Goal: Transaction & Acquisition: Book appointment/travel/reservation

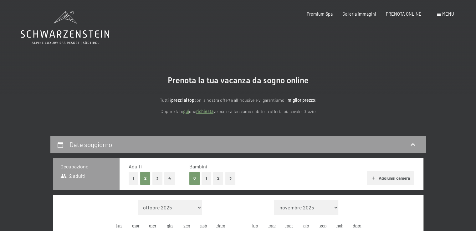
click at [218, 178] on button "2" at bounding box center [218, 178] width 10 height 13
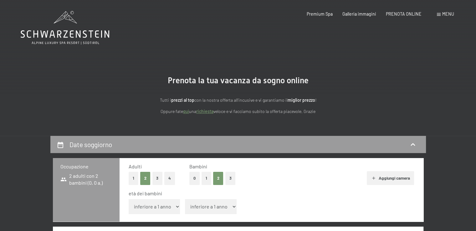
click at [147, 208] on select "inferiore a 1 anno 1 anno 2 anni 3 anni 4 anni 5 anni 6 anni 7 anni 8 anni 9 an…" at bounding box center [155, 206] width 52 height 15
select select "8"
click at [129, 199] on select "inferiore a 1 anno 1 anno 2 anni 3 anni 4 anni 5 anni 6 anni 7 anni 8 anni 9 an…" at bounding box center [155, 206] width 52 height 15
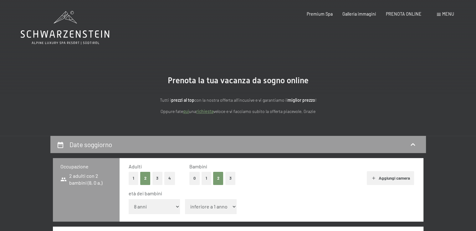
click at [204, 206] on select "inferiore a 1 anno 1 anno 2 anni 3 anni 4 anni 5 anni 6 anni 7 anni 8 anni 9 an…" at bounding box center [211, 206] width 52 height 15
select select "4"
click at [185, 199] on select "inferiore a 1 anno 1 anno 2 anni 3 anni 4 anni 5 anni 6 anni 7 anni 8 anni 9 an…" at bounding box center [211, 206] width 52 height 15
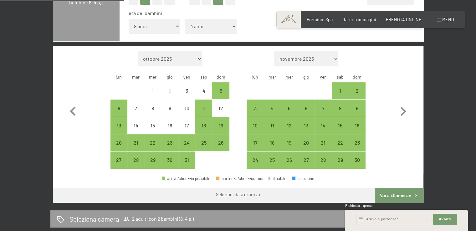
scroll to position [182, 0]
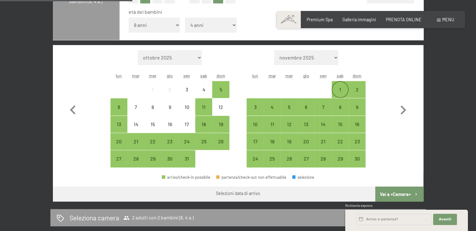
click at [342, 90] on div "1" at bounding box center [340, 95] width 16 height 16
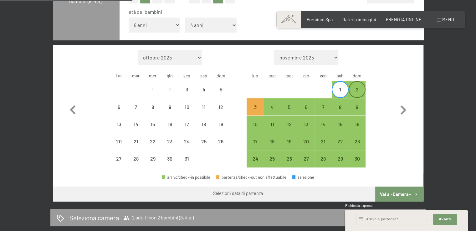
click at [359, 92] on div "2" at bounding box center [357, 95] width 16 height 16
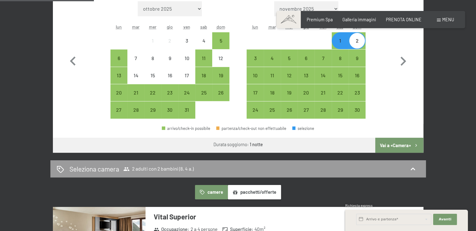
scroll to position [224, 0]
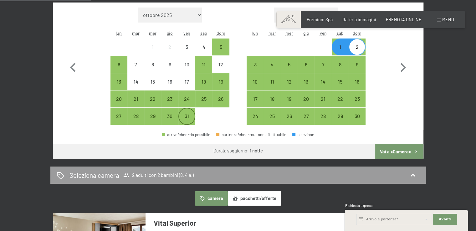
click at [189, 121] on div "31" at bounding box center [187, 122] width 16 height 16
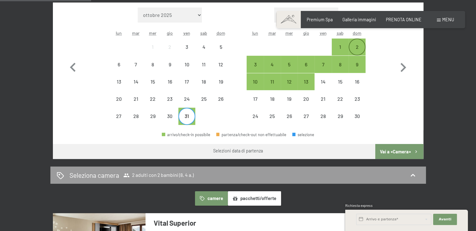
click at [359, 44] on div "2" at bounding box center [357, 47] width 16 height 16
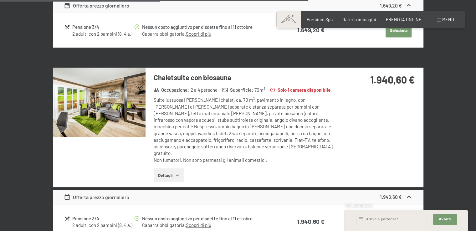
scroll to position [876, 0]
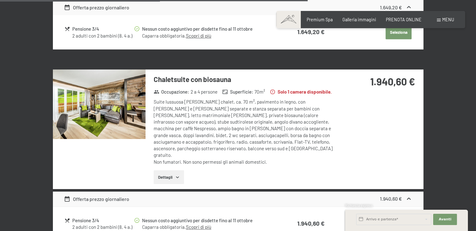
click at [172, 171] on button "Dettagli" at bounding box center [169, 177] width 30 height 14
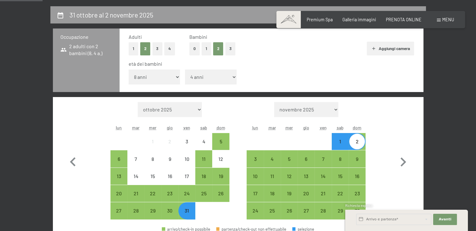
scroll to position [135, 0]
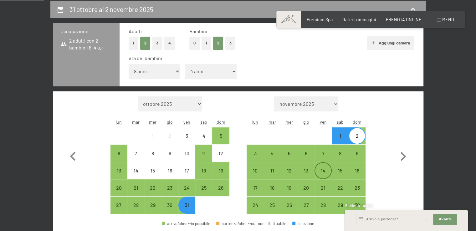
click at [324, 176] on div "14" at bounding box center [323, 176] width 16 height 16
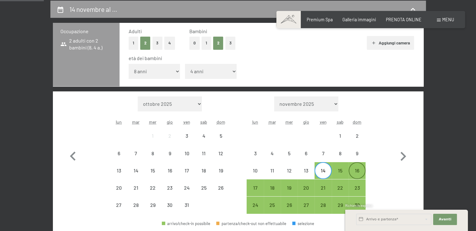
click at [357, 173] on div "16" at bounding box center [357, 176] width 16 height 16
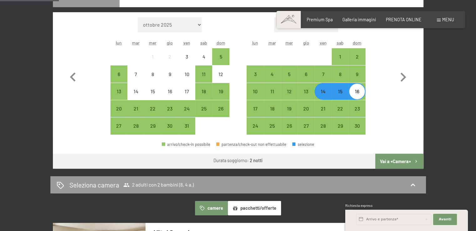
scroll to position [201, 0]
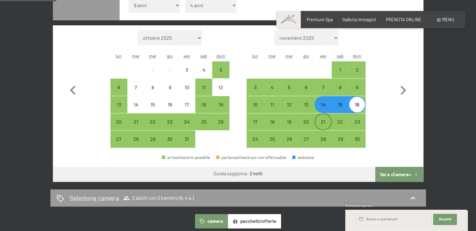
click at [323, 122] on div "21" at bounding box center [323, 127] width 16 height 16
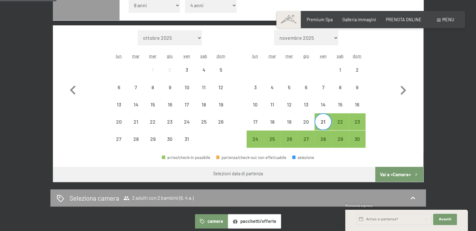
click at [349, 125] on div "23" at bounding box center [357, 121] width 17 height 17
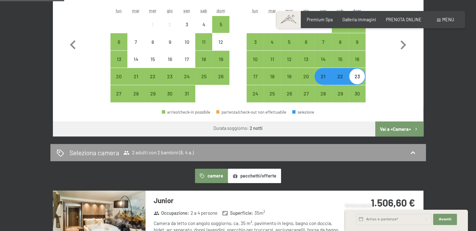
scroll to position [251, 0]
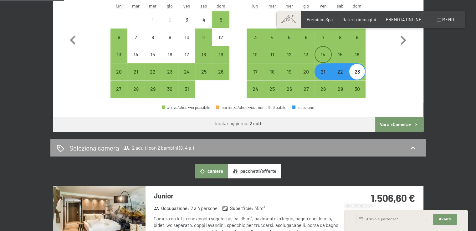
click at [326, 55] on div "14" at bounding box center [323, 60] width 16 height 16
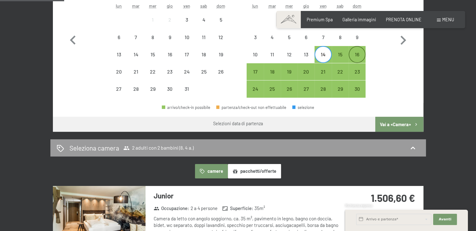
click at [357, 59] on div "16" at bounding box center [357, 60] width 16 height 16
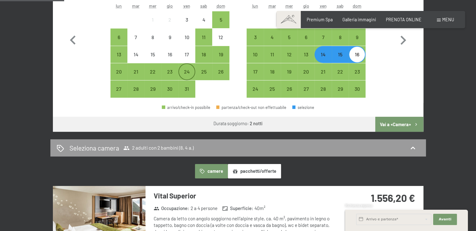
click at [192, 75] on div "24" at bounding box center [187, 77] width 16 height 16
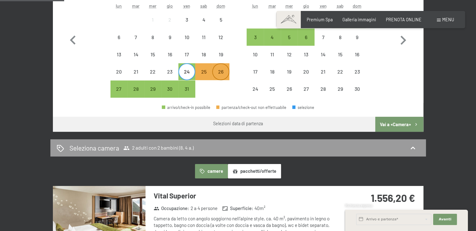
click at [218, 78] on div "26" at bounding box center [221, 77] width 16 height 16
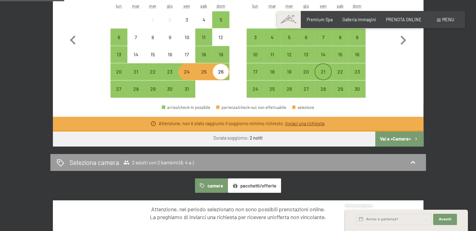
click at [322, 73] on div "21" at bounding box center [323, 77] width 16 height 16
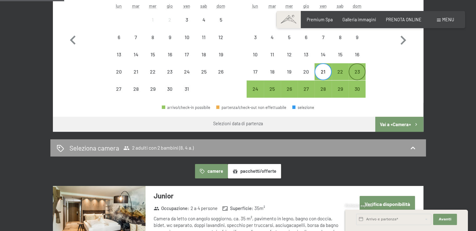
click at [351, 74] on div "23" at bounding box center [357, 77] width 16 height 16
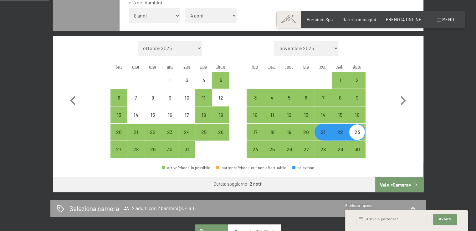
scroll to position [196, 0]
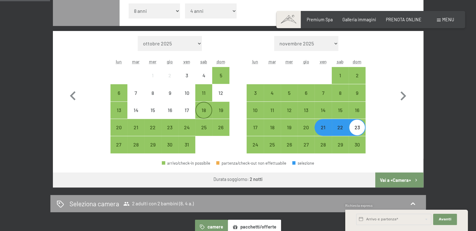
click at [198, 112] on div "18" at bounding box center [204, 116] width 16 height 16
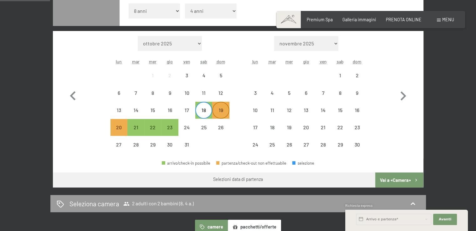
click at [216, 114] on div "19" at bounding box center [221, 116] width 16 height 16
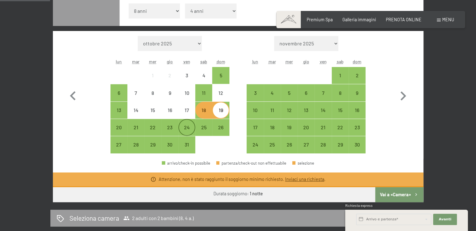
click at [189, 127] on div "24" at bounding box center [187, 133] width 16 height 16
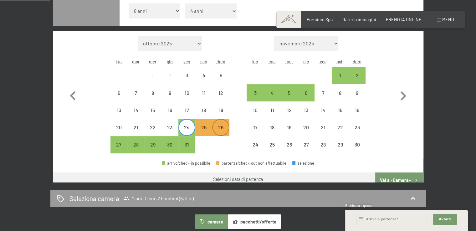
click at [218, 127] on div "26" at bounding box center [221, 133] width 16 height 16
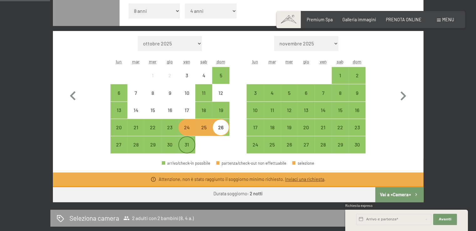
click at [185, 143] on div "31" at bounding box center [187, 150] width 16 height 16
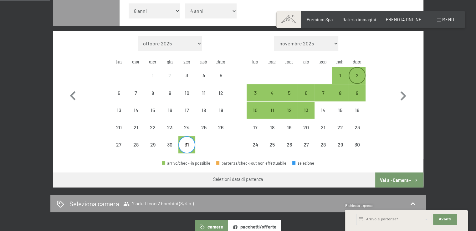
click at [364, 78] on div "2" at bounding box center [357, 81] width 16 height 16
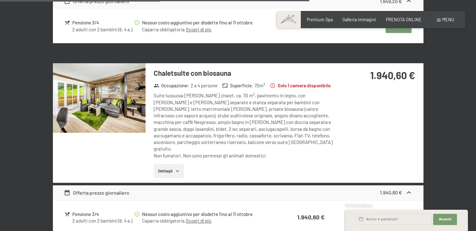
scroll to position [897, 0]
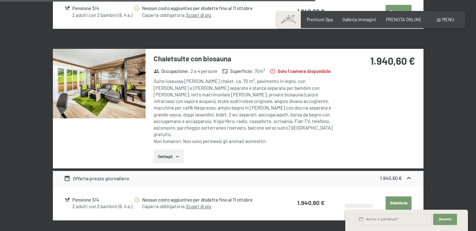
click at [157, 150] on button "Dettagli" at bounding box center [169, 157] width 30 height 14
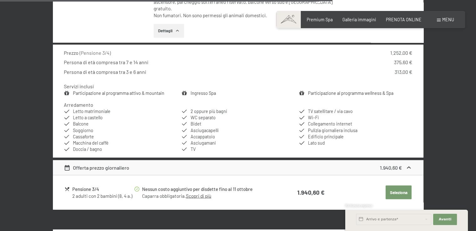
scroll to position [1030, 0]
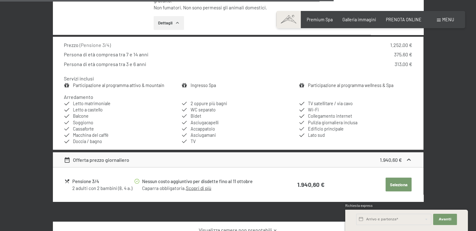
click at [401, 177] on button "Seleziona" at bounding box center [399, 184] width 26 height 14
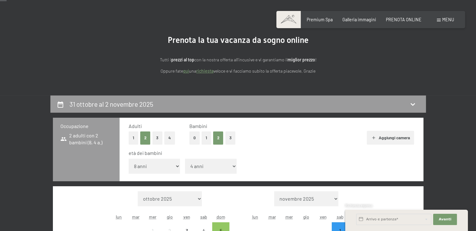
scroll to position [23, 0]
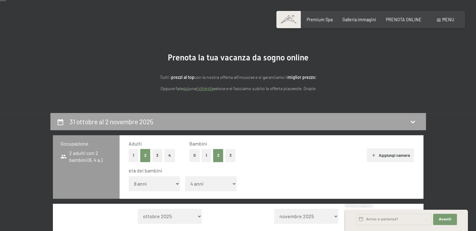
click at [412, 123] on icon at bounding box center [413, 122] width 4 height 3
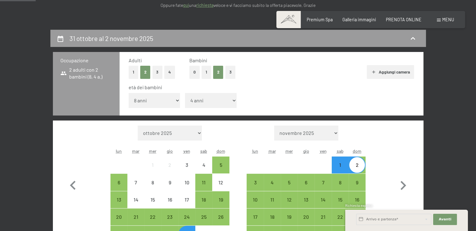
scroll to position [100, 0]
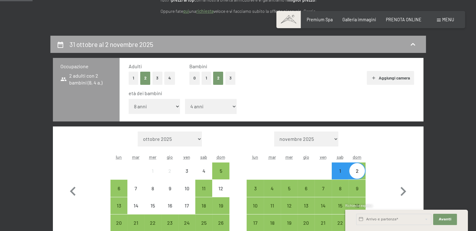
click at [414, 48] on icon at bounding box center [413, 45] width 8 height 8
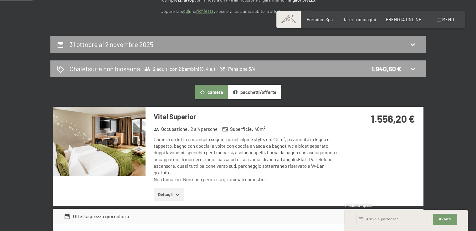
click at [414, 67] on icon at bounding box center [413, 69] width 8 height 8
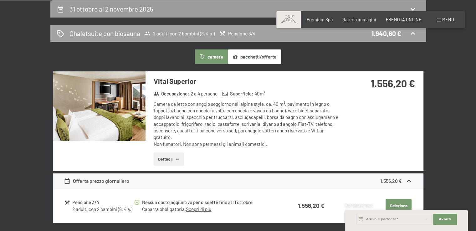
click at [412, 39] on div "Chaletsuite con biosauna 2 adulti con 2 bambini (8, 4 a.) Pensione 3/4 1.940,60…" at bounding box center [238, 33] width 376 height 17
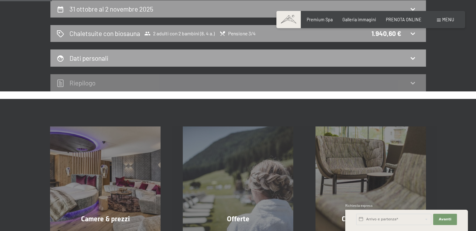
click at [412, 61] on icon at bounding box center [413, 58] width 8 height 8
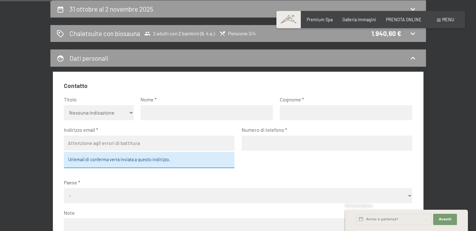
click at [84, 108] on select "Nessuna indicazione Sig.ra Sig." at bounding box center [99, 112] width 70 height 15
click at [85, 148] on input "email" at bounding box center [149, 143] width 171 height 15
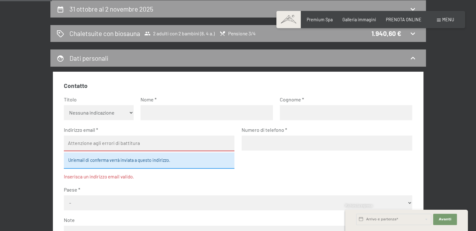
click at [90, 114] on select "Nessuna indicazione Sig.ra Sig." at bounding box center [99, 112] width 70 height 15
select select "m"
click at [64, 105] on select "Nessuna indicazione Sig.ra Sig." at bounding box center [99, 112] width 70 height 15
click at [153, 117] on input "text" at bounding box center [207, 112] width 132 height 15
type input "Antonio"
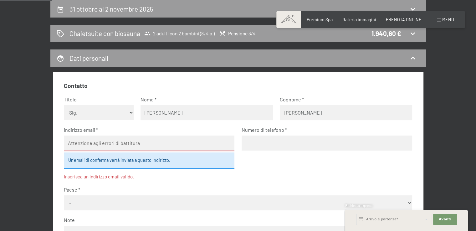
type input "Rovito"
type input "antonio.rovito.2@gmail.com"
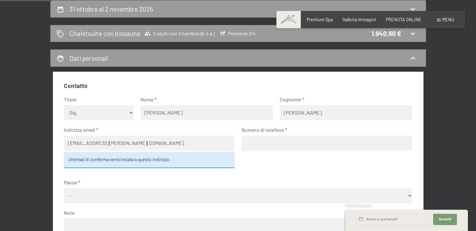
click at [139, 147] on input "antonio.rovito.2@gmail.com" at bounding box center [149, 143] width 171 height 15
click at [275, 142] on input "tel" at bounding box center [327, 143] width 171 height 15
type input "3472836023"
click at [130, 198] on select "- Germania Austria Svizzera Italia Paesi Bassi Belgio Regno Unito Rep. Ceca Pol…" at bounding box center [238, 195] width 348 height 15
select select "ITA"
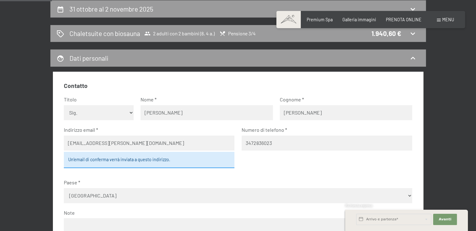
click at [64, 188] on select "- Germania Austria Svizzera Italia Paesi Bassi Belgio Regno Unito Rep. Ceca Pol…" at bounding box center [238, 195] width 348 height 15
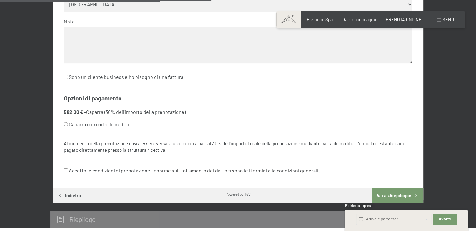
scroll to position [330, 0]
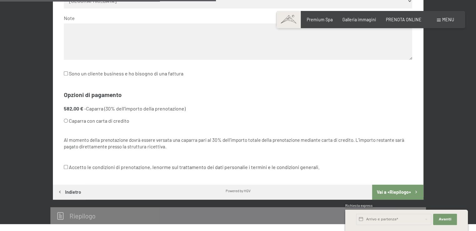
click at [65, 121] on input "Caparra con carta di credito" at bounding box center [66, 121] width 4 height 4
radio input "true"
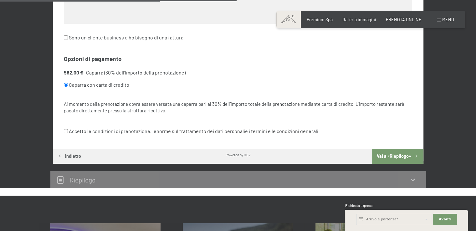
scroll to position [368, 0]
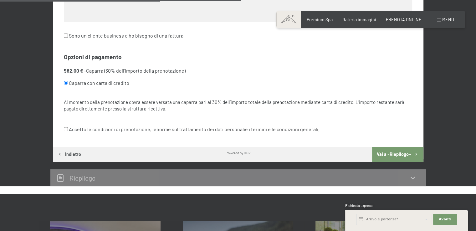
click at [67, 130] on input "Accetto le condizioni di prenotazione, le norme sul trattamento dei dati person…" at bounding box center [66, 129] width 4 height 4
checkbox input "true"
click at [396, 152] on button "Vai a «Riepilogo»" at bounding box center [397, 154] width 51 height 15
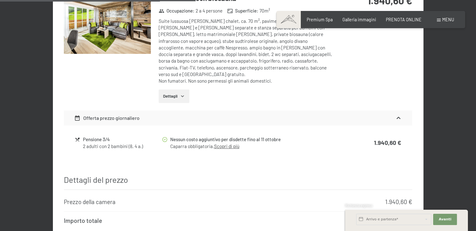
scroll to position [401, 0]
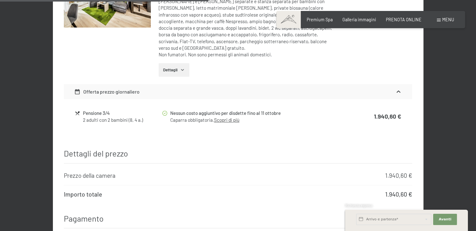
click at [173, 63] on button "Dettagli" at bounding box center [174, 70] width 30 height 14
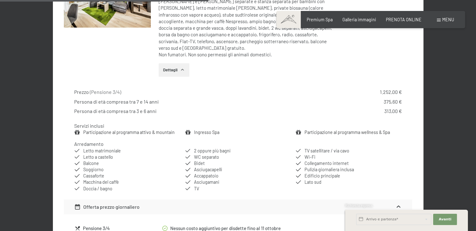
click at [129, 130] on link "Participazione al programma attivo & mountain" at bounding box center [128, 132] width 91 height 5
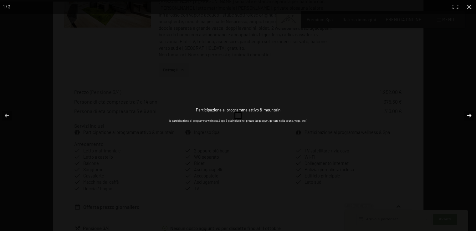
click at [470, 116] on button "button" at bounding box center [465, 115] width 22 height 31
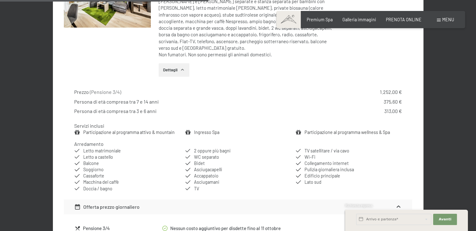
click at [0, 0] on button "button" at bounding box center [0, 0] width 0 height 0
click at [409, 139] on div "Prezzo ( Pensione 3/4 ) 1.252,00 € Persona di età compresa tra 7 e 14 anni 375,…" at bounding box center [238, 140] width 348 height 113
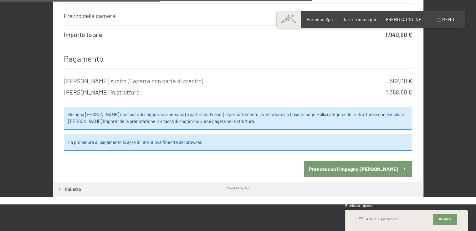
scroll to position [676, 0]
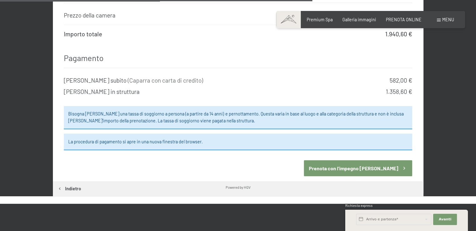
click at [363, 160] on button "Prenota con l’impegno di pagare" at bounding box center [358, 168] width 108 height 16
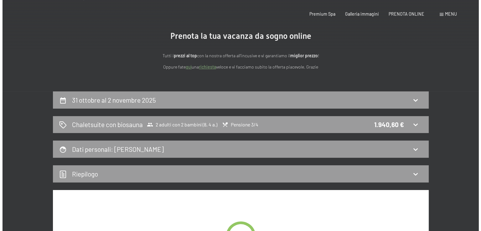
scroll to position [0, 0]
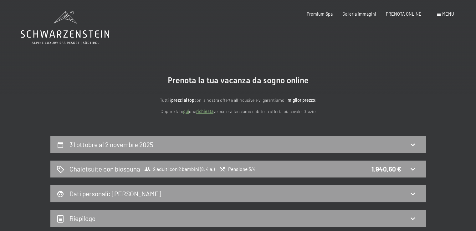
click at [452, 16] on span "Menu" at bounding box center [448, 13] width 12 height 5
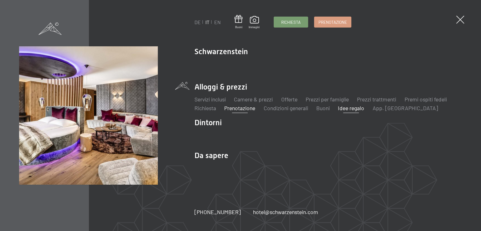
click at [357, 108] on link "Idee regalo" at bounding box center [351, 108] width 26 height 7
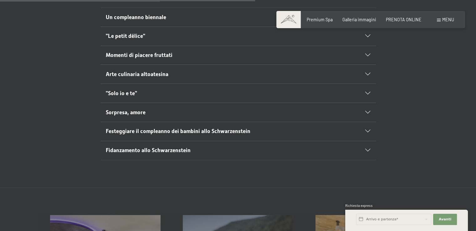
scroll to position [374, 0]
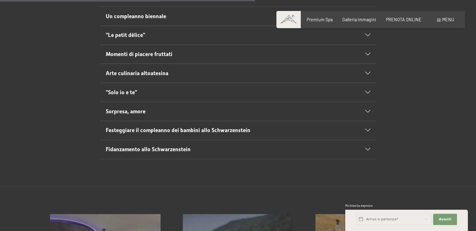
click at [368, 112] on icon at bounding box center [367, 111] width 5 height 3
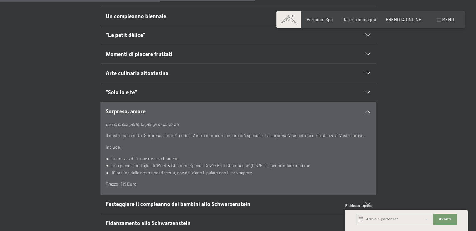
click at [368, 112] on div "Sorpresa, amore" at bounding box center [238, 111] width 265 height 19
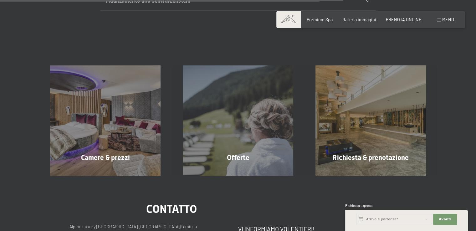
scroll to position [525, 0]
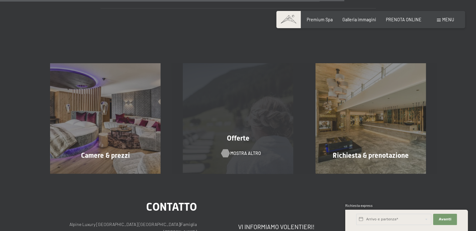
click at [225, 156] on div at bounding box center [225, 153] width 5 height 8
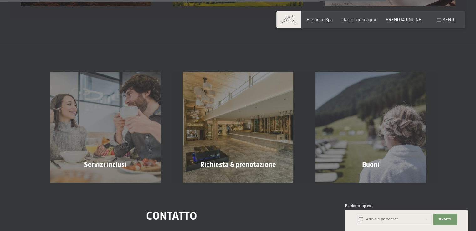
scroll to position [906, 0]
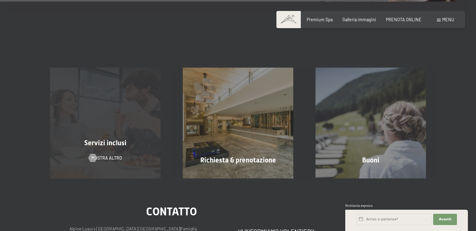
click at [133, 137] on div "Servizi inclusi mostra altro" at bounding box center [105, 123] width 133 height 111
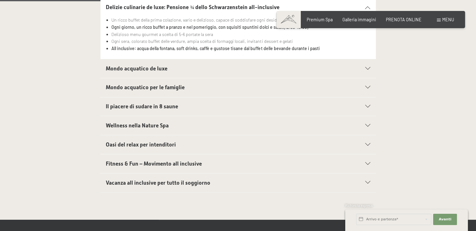
scroll to position [235, 0]
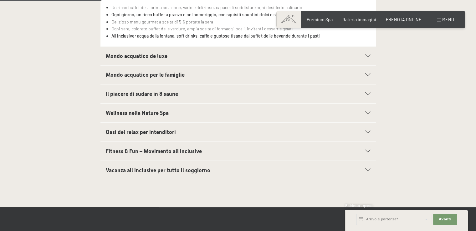
click at [368, 112] on icon at bounding box center [367, 113] width 5 height 3
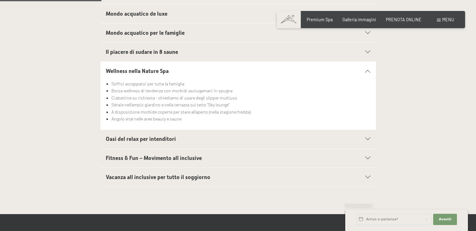
click at [366, 139] on icon at bounding box center [367, 139] width 5 height 3
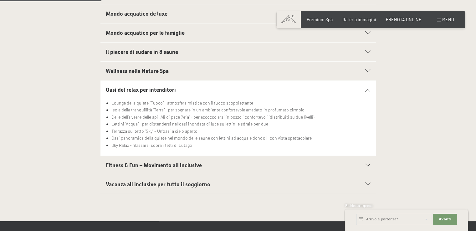
click at [368, 90] on div at bounding box center [364, 90] width 12 height 3
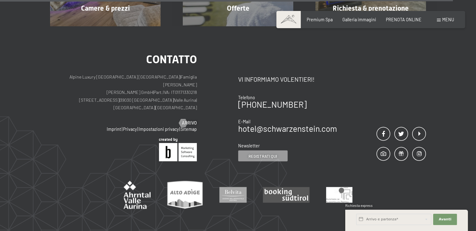
scroll to position [1041, 0]
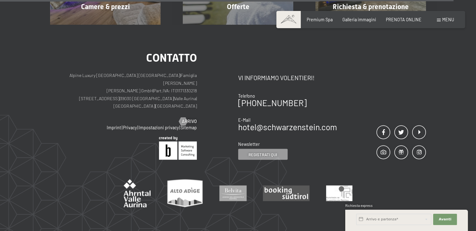
click at [373, 23] on div "Prenotazione Richiesta Premium Spa Galleria immagini PRENOTA ONLINE Menu DE IT …" at bounding box center [370, 20] width 167 height 6
click at [372, 19] on span "Galleria immagini" at bounding box center [359, 18] width 34 height 5
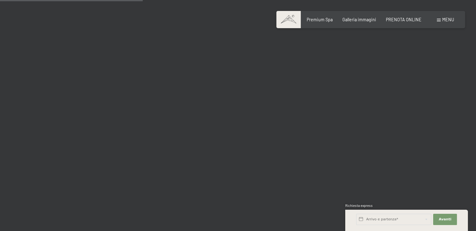
scroll to position [2029, 0]
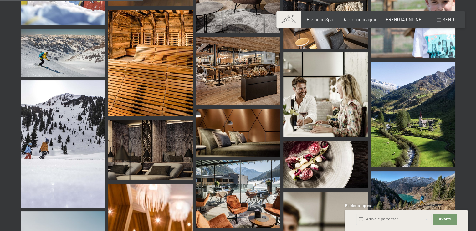
click at [429, 116] on img at bounding box center [413, 115] width 85 height 106
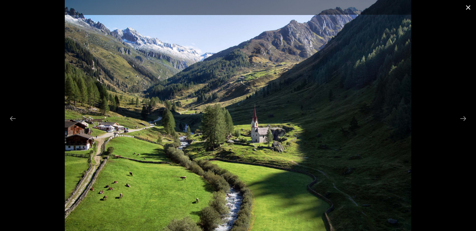
click at [468, 5] on button "Close gallery" at bounding box center [468, 7] width 16 height 15
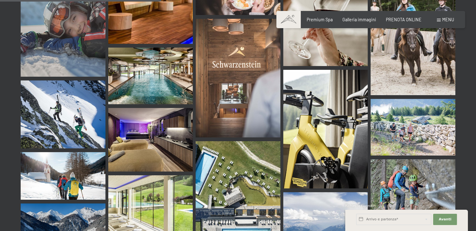
scroll to position [2266, 0]
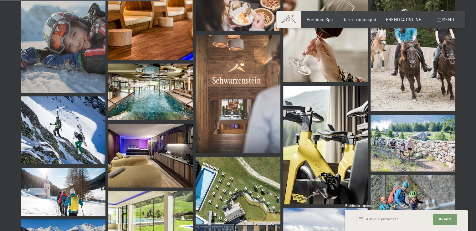
click at [169, 64] on img at bounding box center [150, 92] width 85 height 56
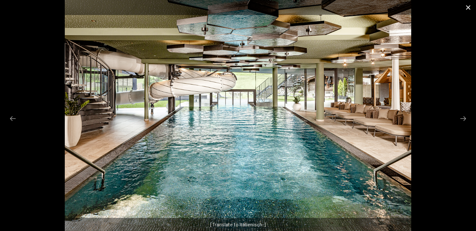
click at [467, 9] on button "Close gallery" at bounding box center [468, 7] width 16 height 15
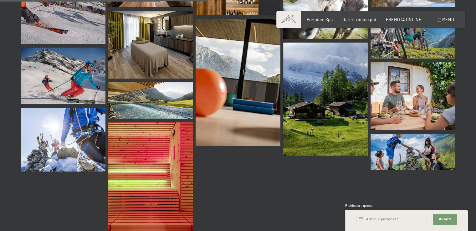
scroll to position [2950, 0]
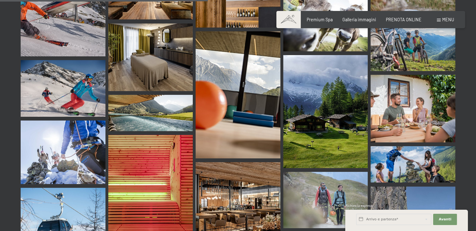
click at [151, 98] on img at bounding box center [150, 113] width 85 height 36
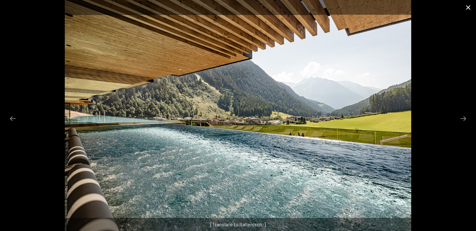
click at [467, 11] on button "Close gallery" at bounding box center [468, 7] width 16 height 15
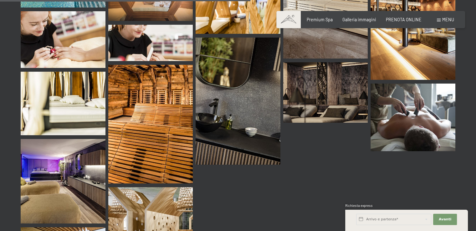
scroll to position [3563, 0]
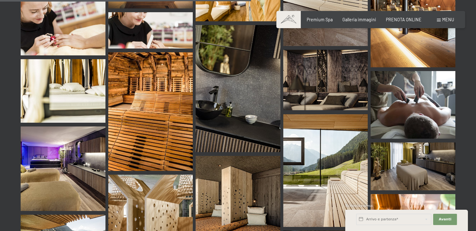
click at [341, 172] on img at bounding box center [325, 170] width 85 height 113
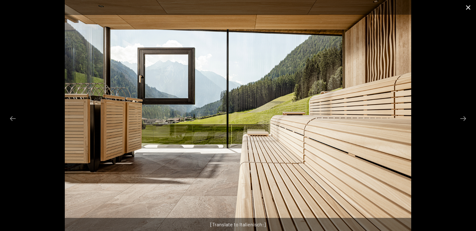
click at [465, 7] on button "Close gallery" at bounding box center [468, 7] width 16 height 15
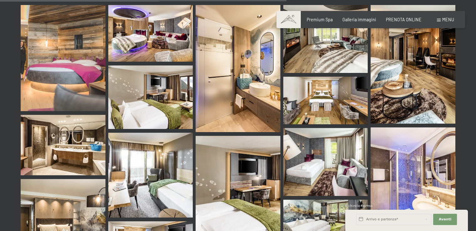
scroll to position [4064, 0]
